Goal: Information Seeking & Learning: Learn about a topic

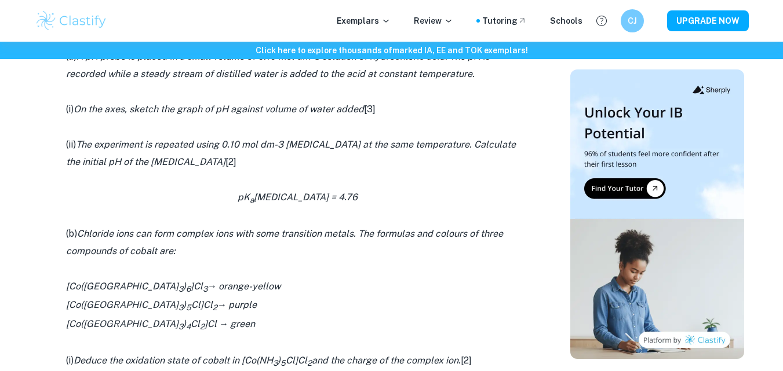
scroll to position [869, 0]
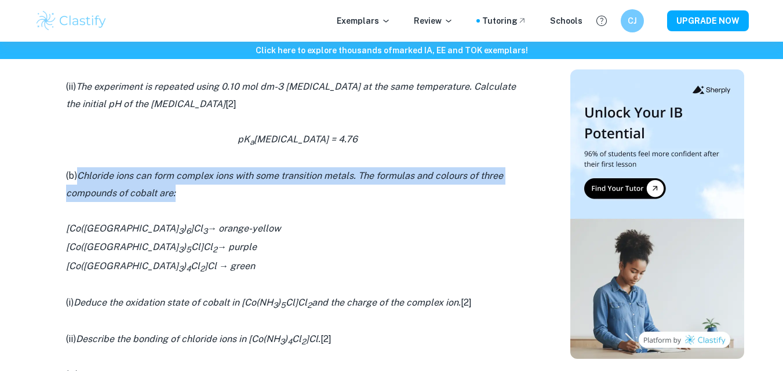
drag, startPoint x: 80, startPoint y: 175, endPoint x: 178, endPoint y: 193, distance: 99.6
click at [178, 193] on p "(b) Chloride ions can form complex ions with some transition metals. The formul…" at bounding box center [297, 184] width 463 height 35
copy icon "Chloride ions can form complex ions with some transition metals. The formulas a…"
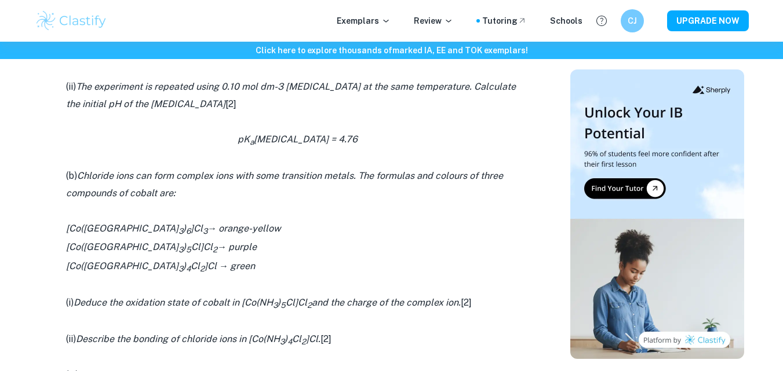
drag, startPoint x: 347, startPoint y: 264, endPoint x: 283, endPoint y: 267, distance: 64.4
click at [346, 264] on p "[Co(NH 3 ) 4 Cl 2 ]Cl → green" at bounding box center [297, 267] width 463 height 19
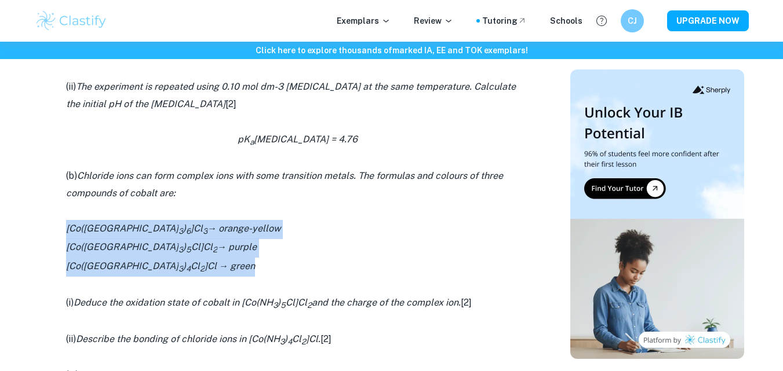
drag, startPoint x: 67, startPoint y: 228, endPoint x: 211, endPoint y: 275, distance: 151.9
copy div "[Co(NH 3 ) 6 ]Cl 3 → orange-yellow [Co(NH 3 ) 5 Cl]Cl 2 → purple [Co(NH 3 ) 4 C…"
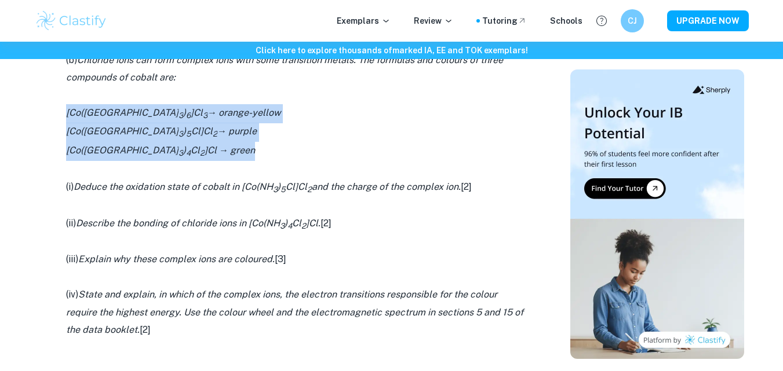
drag, startPoint x: 80, startPoint y: 187, endPoint x: 478, endPoint y: 188, distance: 398.0
click at [478, 188] on p "(i) Deduce the oxidation state of cobalt in [Co(NH 3 ) 5 Cl]Cl 2 and the charge…" at bounding box center [297, 187] width 463 height 19
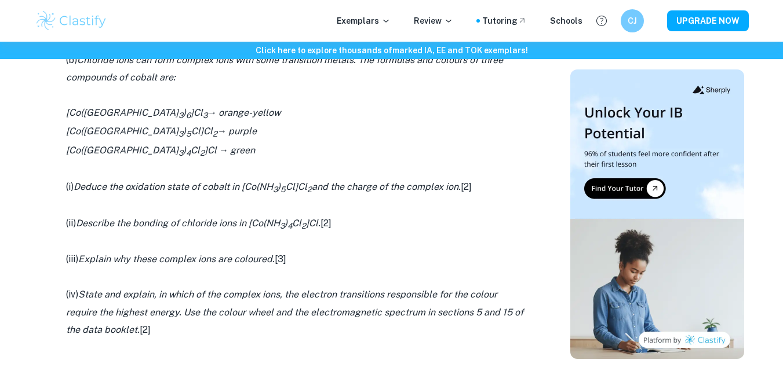
click at [132, 171] on p at bounding box center [297, 168] width 463 height 17
drag, startPoint x: 77, startPoint y: 184, endPoint x: 478, endPoint y: 186, distance: 400.9
click at [478, 186] on p "(i) Deduce the oxidation state of cobalt in [Co(NH 3 ) 5 Cl]Cl 2 and the charge…" at bounding box center [297, 187] width 463 height 19
copy p "Deduce the oxidation state of cobalt in [Co(NH 3 ) 5 Cl]Cl 2 and the charge of …"
drag, startPoint x: 80, startPoint y: 222, endPoint x: 337, endPoint y: 230, distance: 257.3
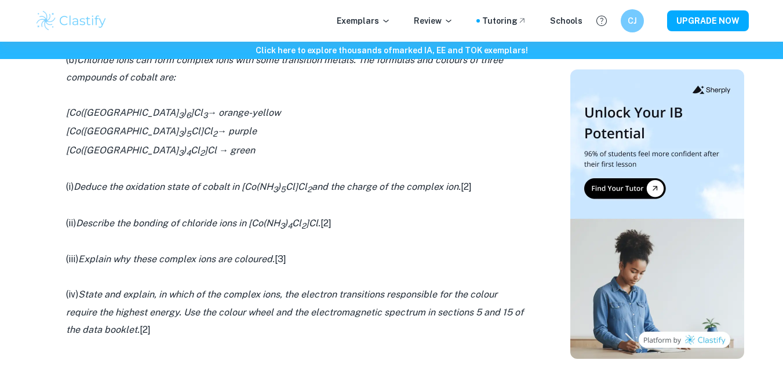
click at [337, 230] on p "(ii) Describe the bonding of chloride ions in [Co(NH 3 ) 4 Cl 2 ]Cl. [2]" at bounding box center [297, 224] width 463 height 19
copy p "Describe the bonding of chloride ions in [Co(NH 3 ) 4 Cl 2 ]Cl. [2]"
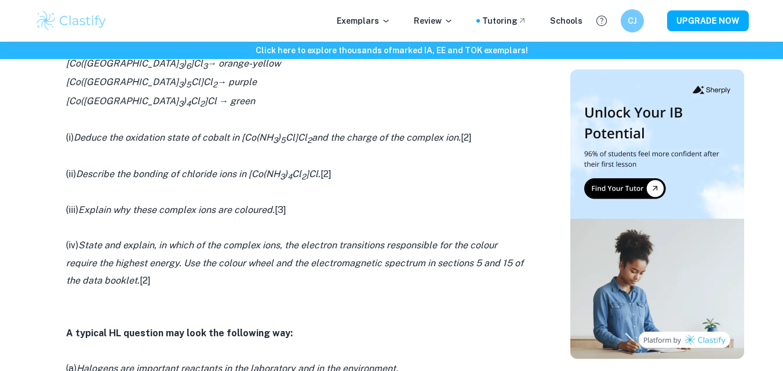
scroll to position [1101, 0]
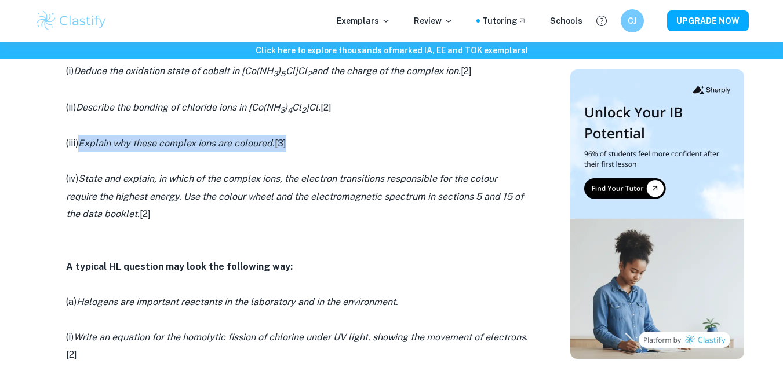
drag, startPoint x: 82, startPoint y: 141, endPoint x: 289, endPoint y: 150, distance: 207.6
click at [289, 150] on p "(iii) Explain why these complex ions are coloured. [3]" at bounding box center [297, 143] width 463 height 17
copy p "Explain why these complex ions are coloured. [3]"
drag, startPoint x: 82, startPoint y: 177, endPoint x: 155, endPoint y: 211, distance: 79.8
click at [155, 211] on p "(iv) State and explain, in which of the complex ions, the electron transitions …" at bounding box center [297, 196] width 463 height 53
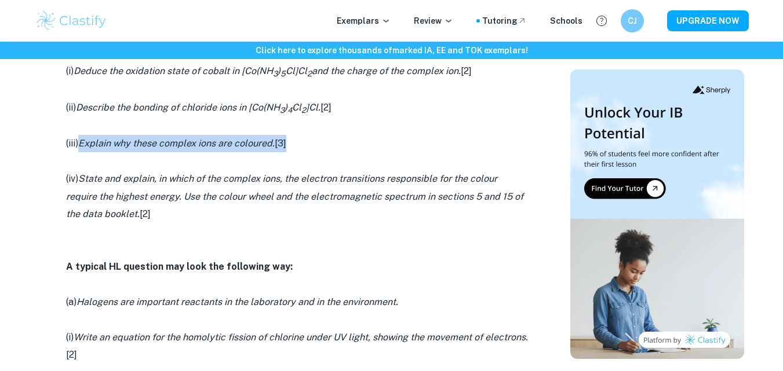
copy p "State and explain, in which of the complex ions, the electron transitions respo…"
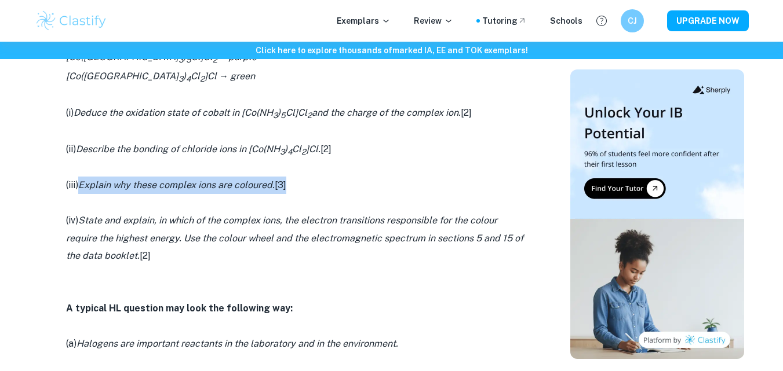
scroll to position [1043, 0]
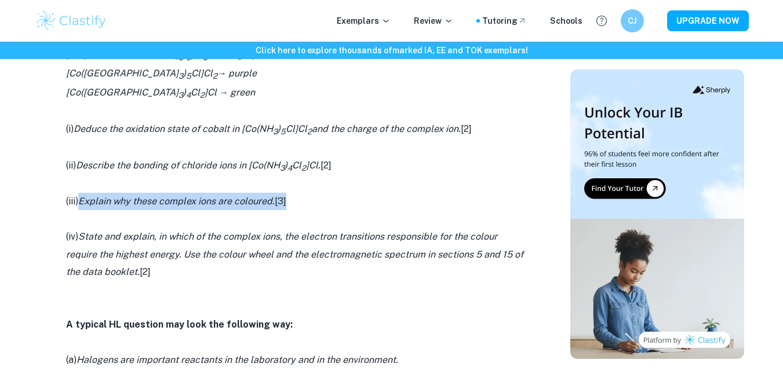
copy p "State and explain, in which of the complex ions, the electron transitions respo…"
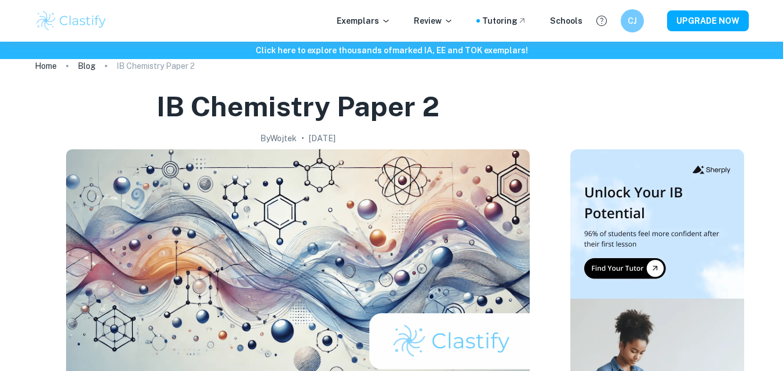
scroll to position [0, 0]
